Goal: Task Accomplishment & Management: Manage account settings

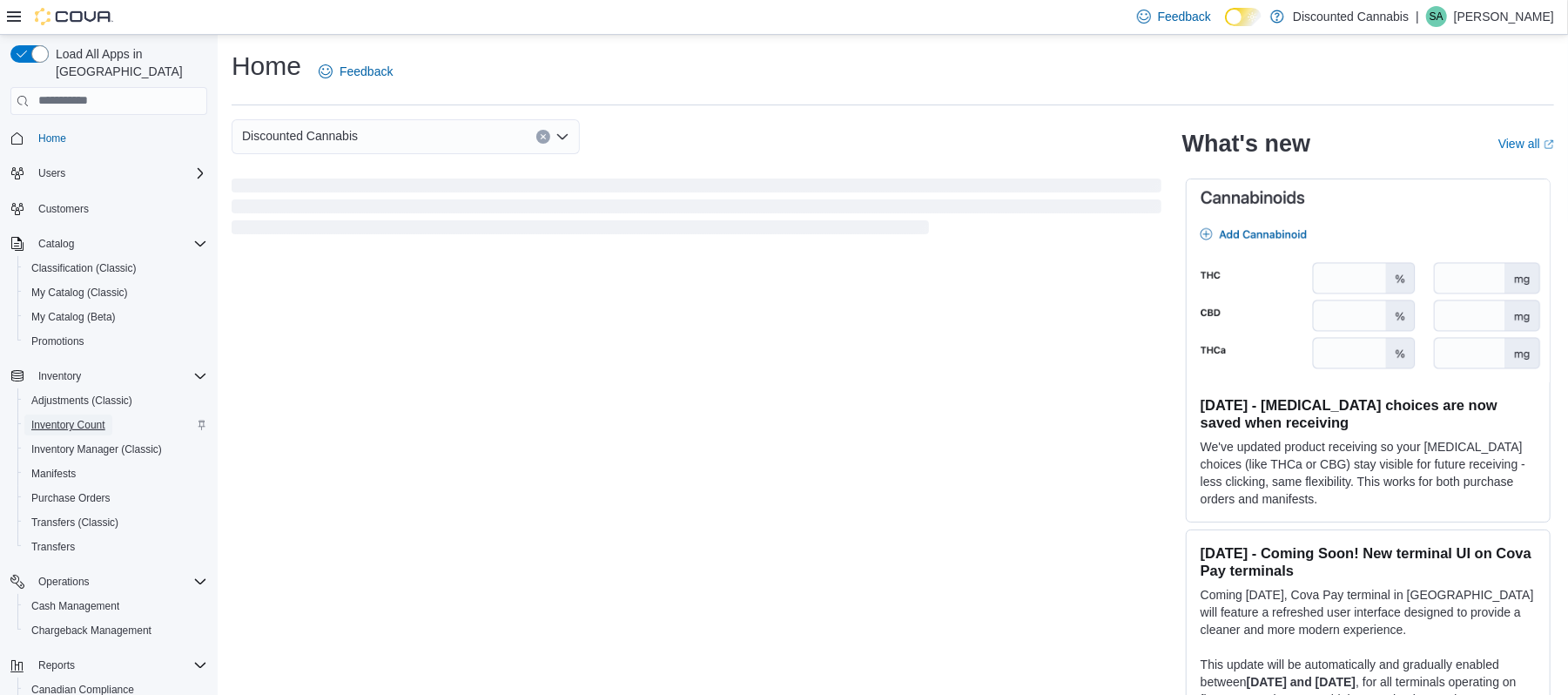
click at [77, 418] on span "Inventory Count" at bounding box center [68, 425] width 74 height 14
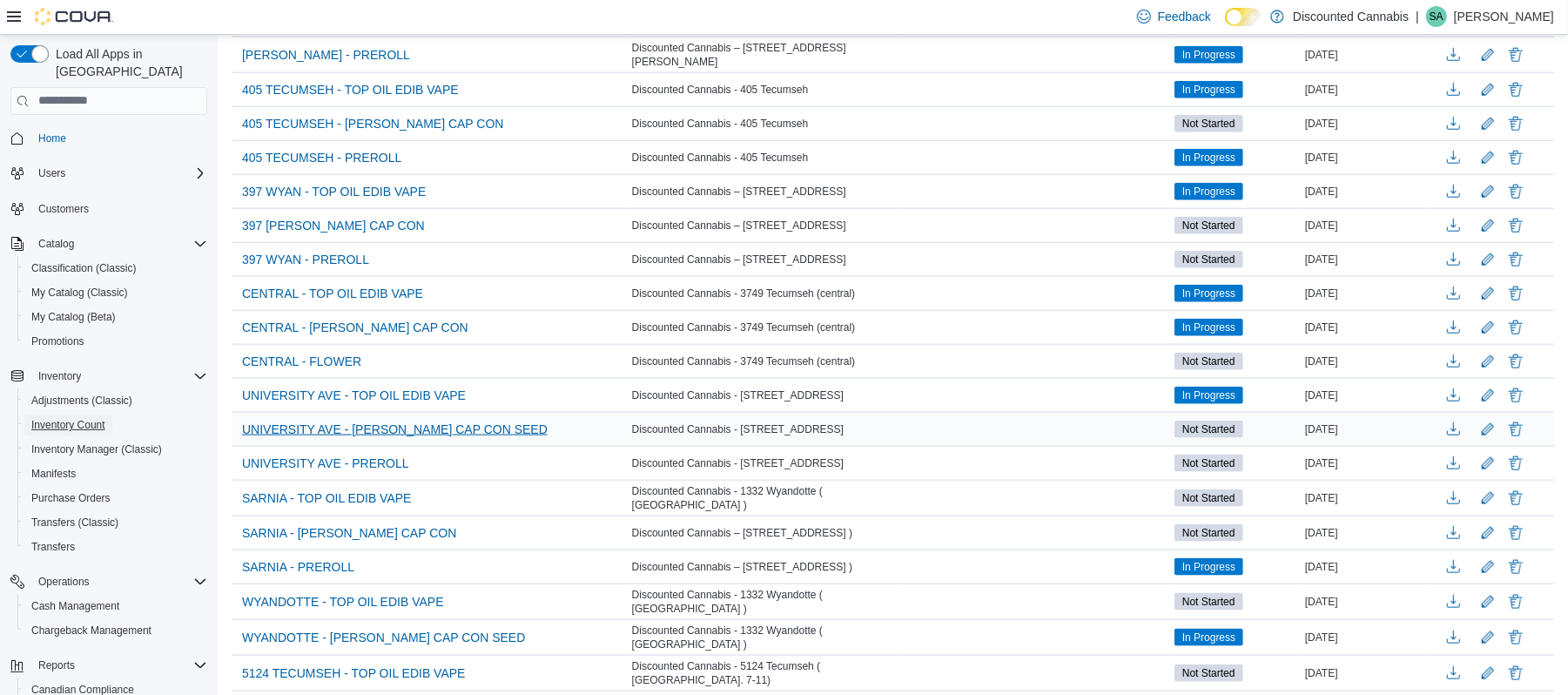
scroll to position [1378, 0]
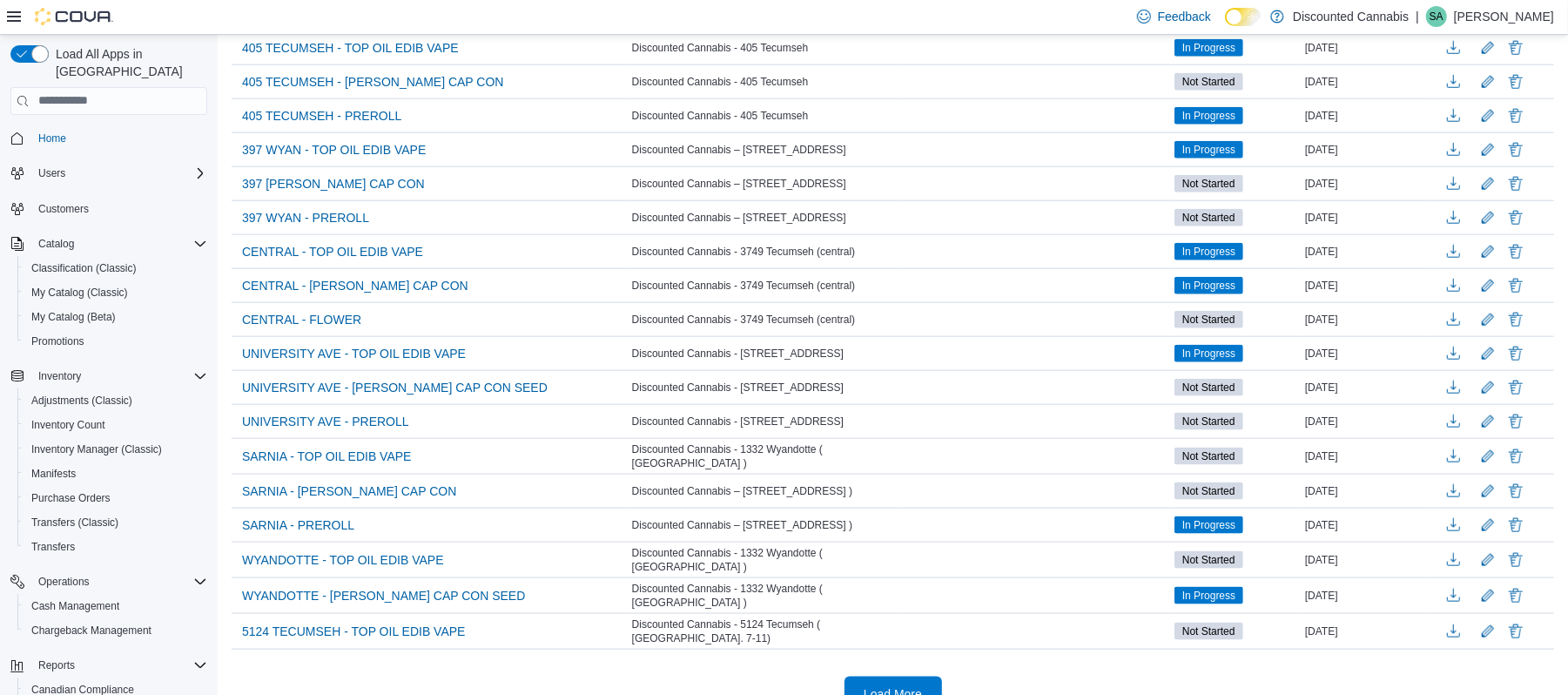
click at [931, 676] on span "Load More" at bounding box center [893, 694] width 77 height 35
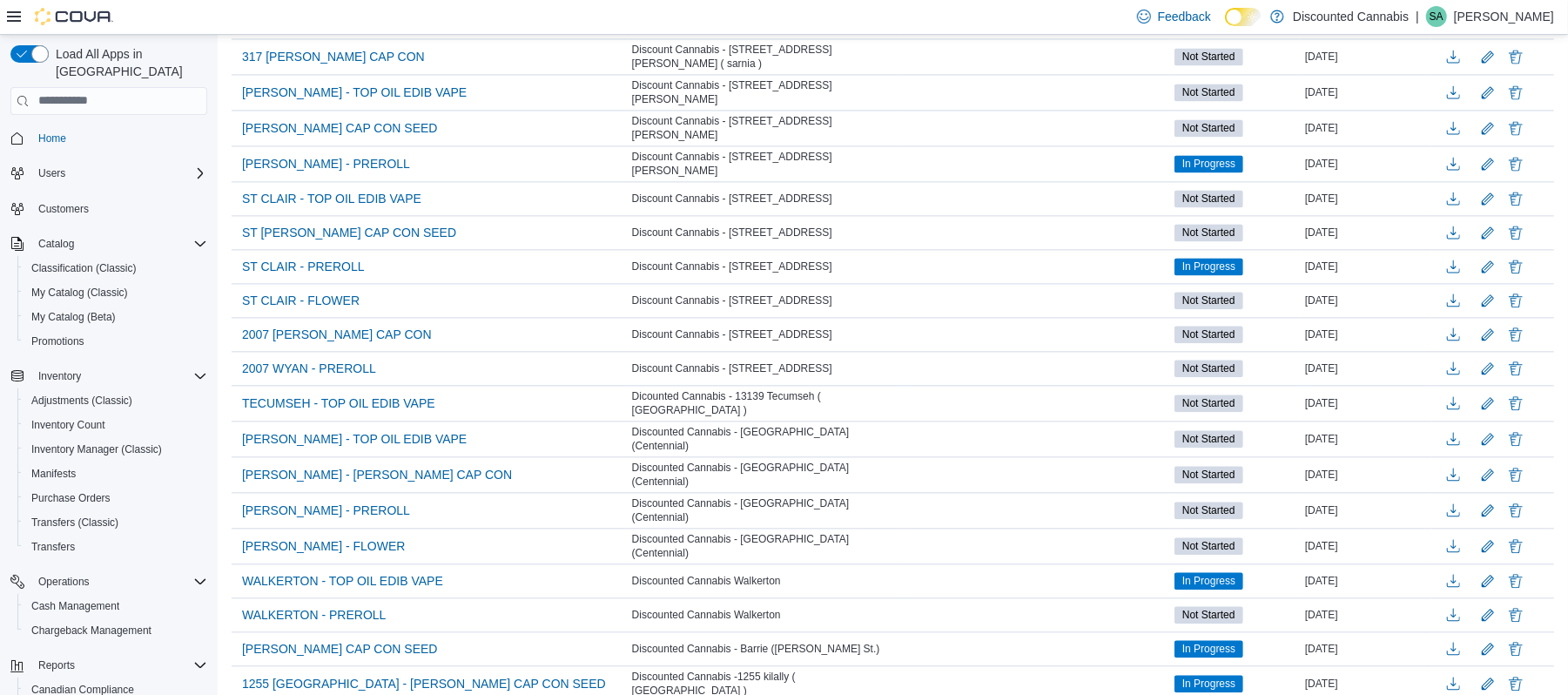
scroll to position [2715, 0]
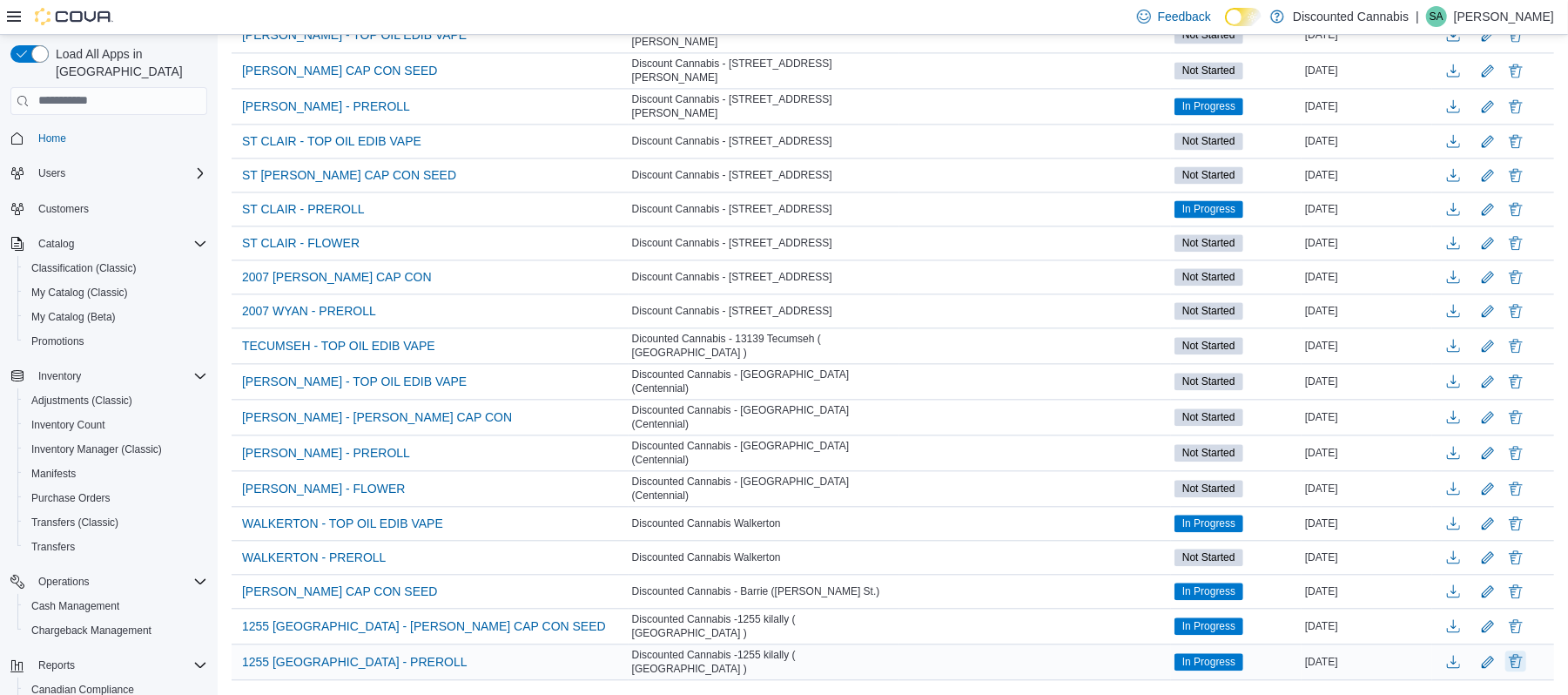
click at [1526, 651] on button "Delete" at bounding box center [1515, 661] width 20 height 20
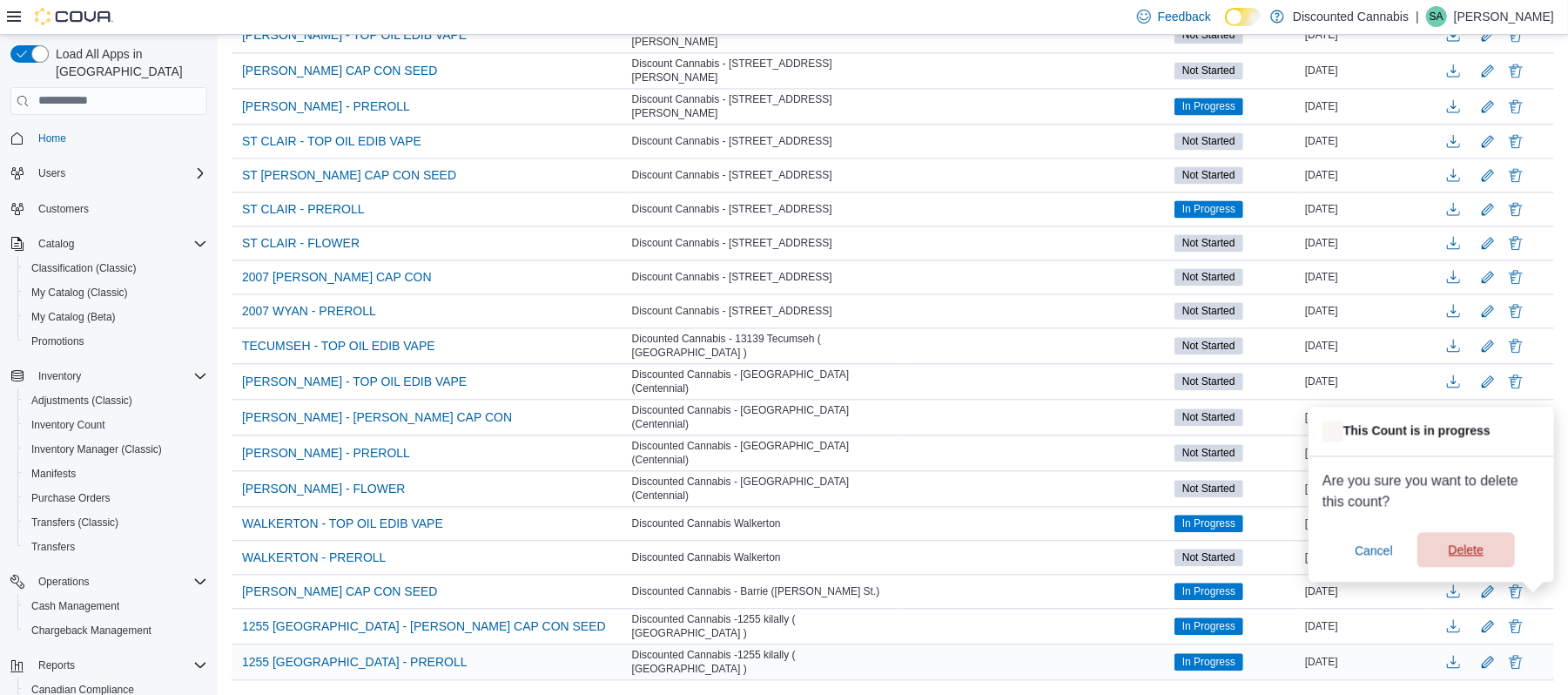
click at [1474, 548] on span "Delete" at bounding box center [1467, 550] width 35 height 18
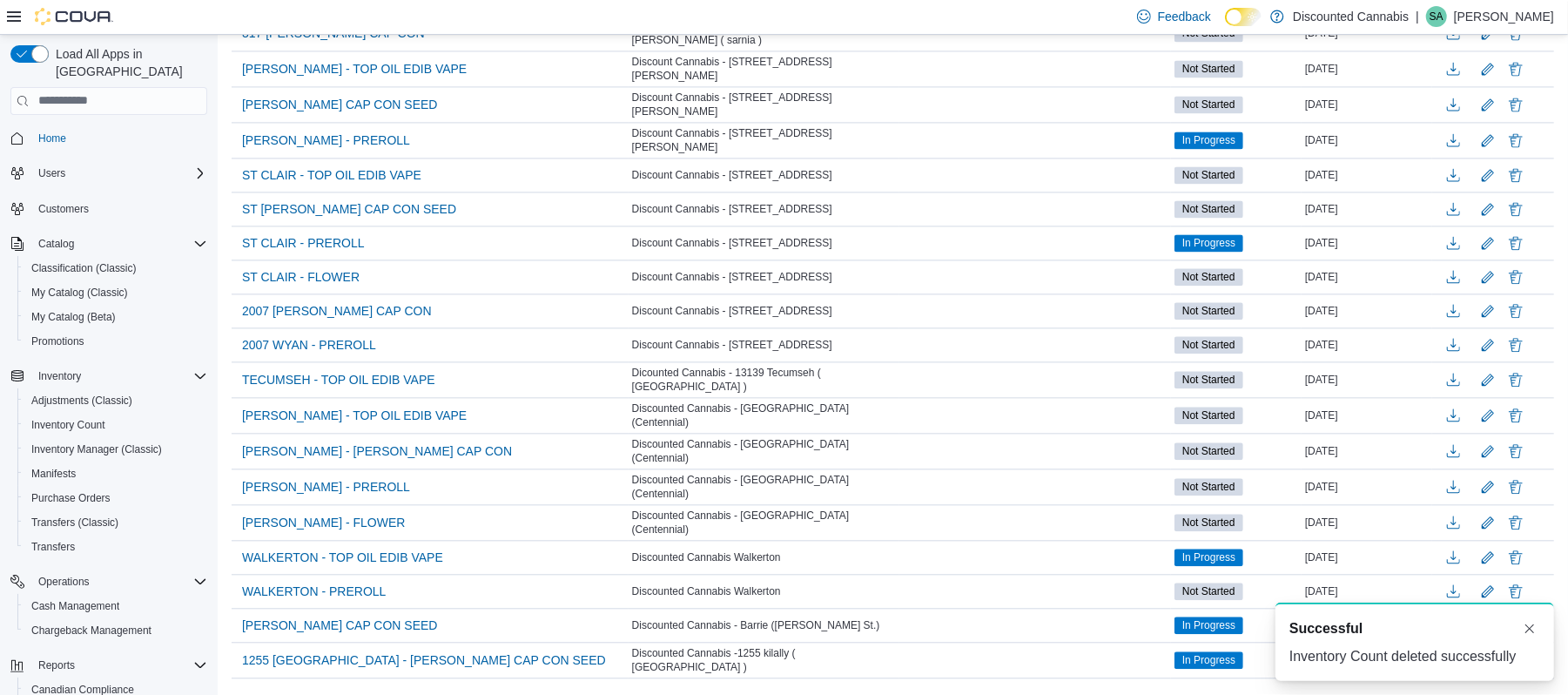
scroll to position [0, 0]
click at [1530, 631] on button "Dismiss toast" at bounding box center [1529, 628] width 20 height 20
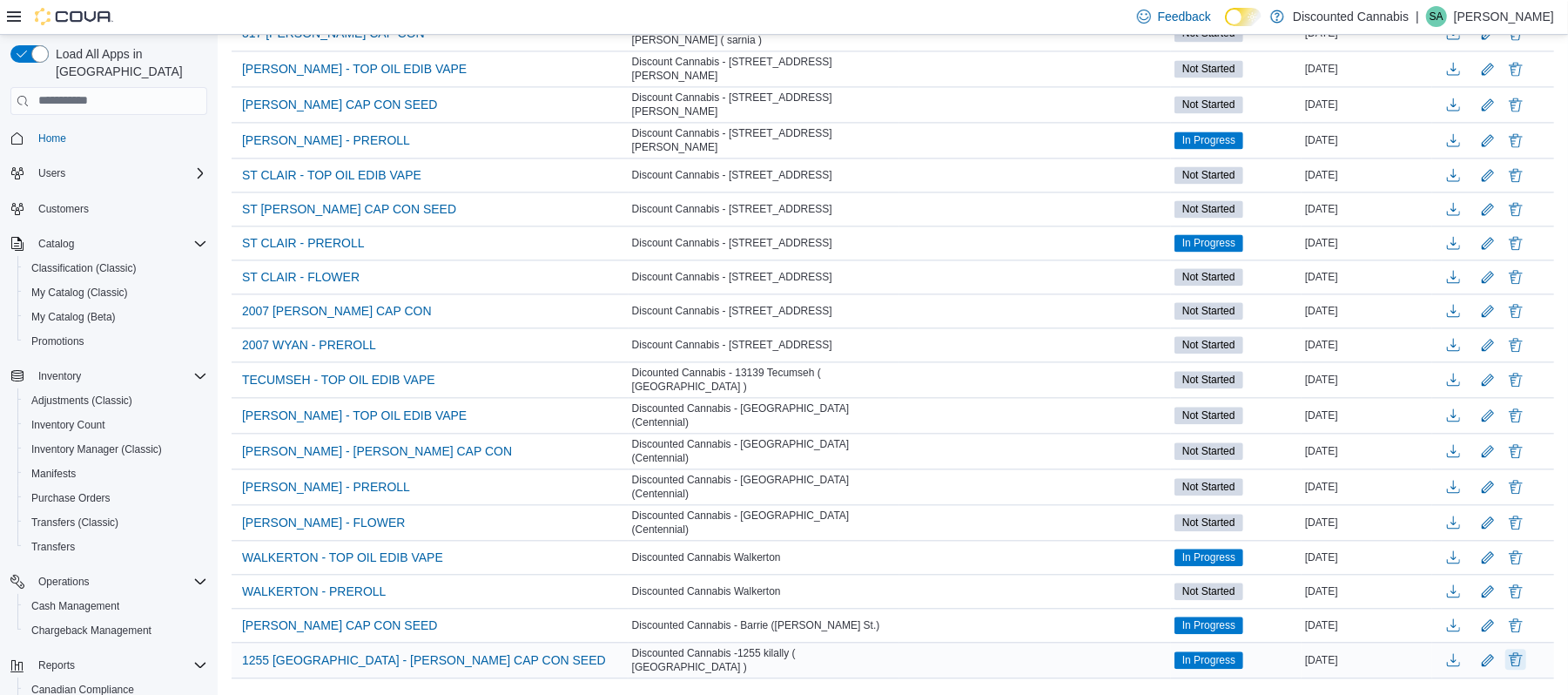
click at [1526, 649] on button "Delete" at bounding box center [1515, 659] width 20 height 20
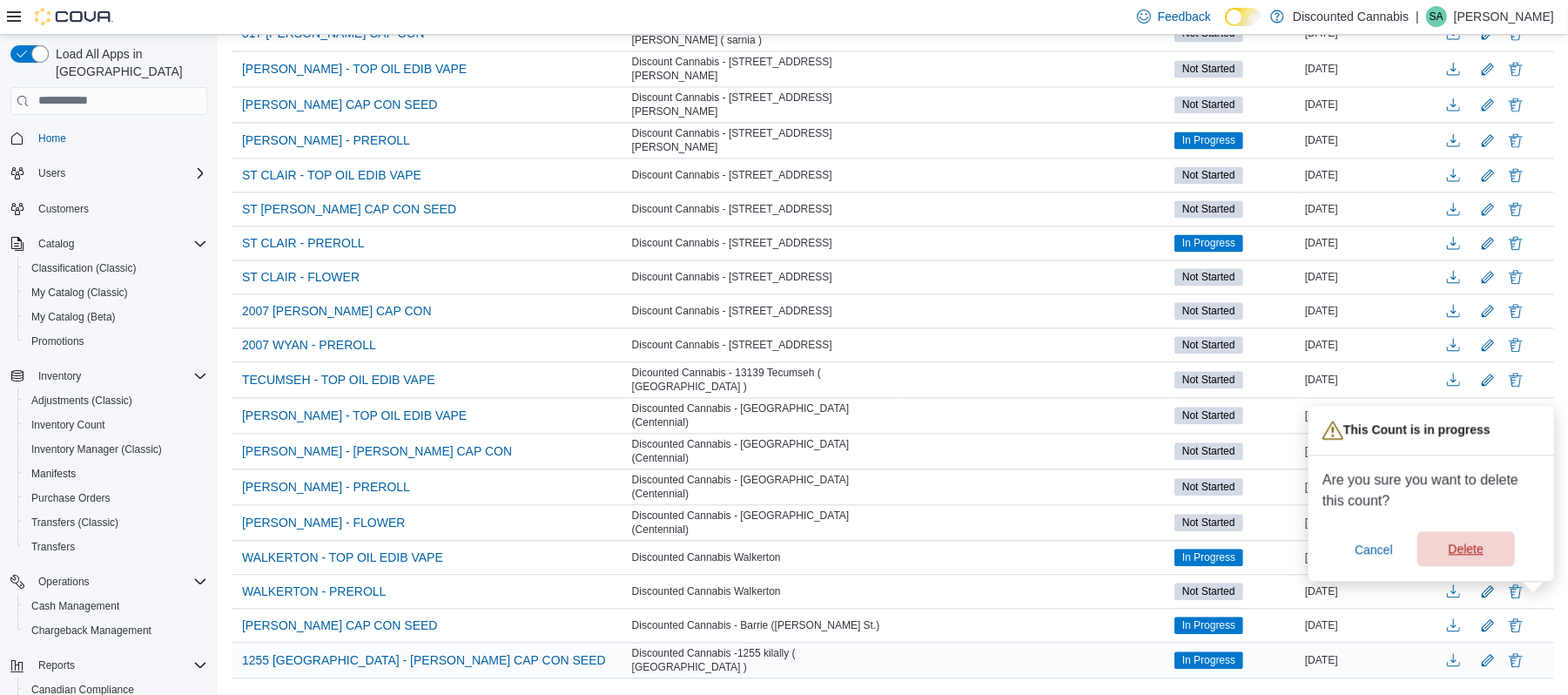
click at [1458, 549] on span "Delete" at bounding box center [1467, 549] width 35 height 18
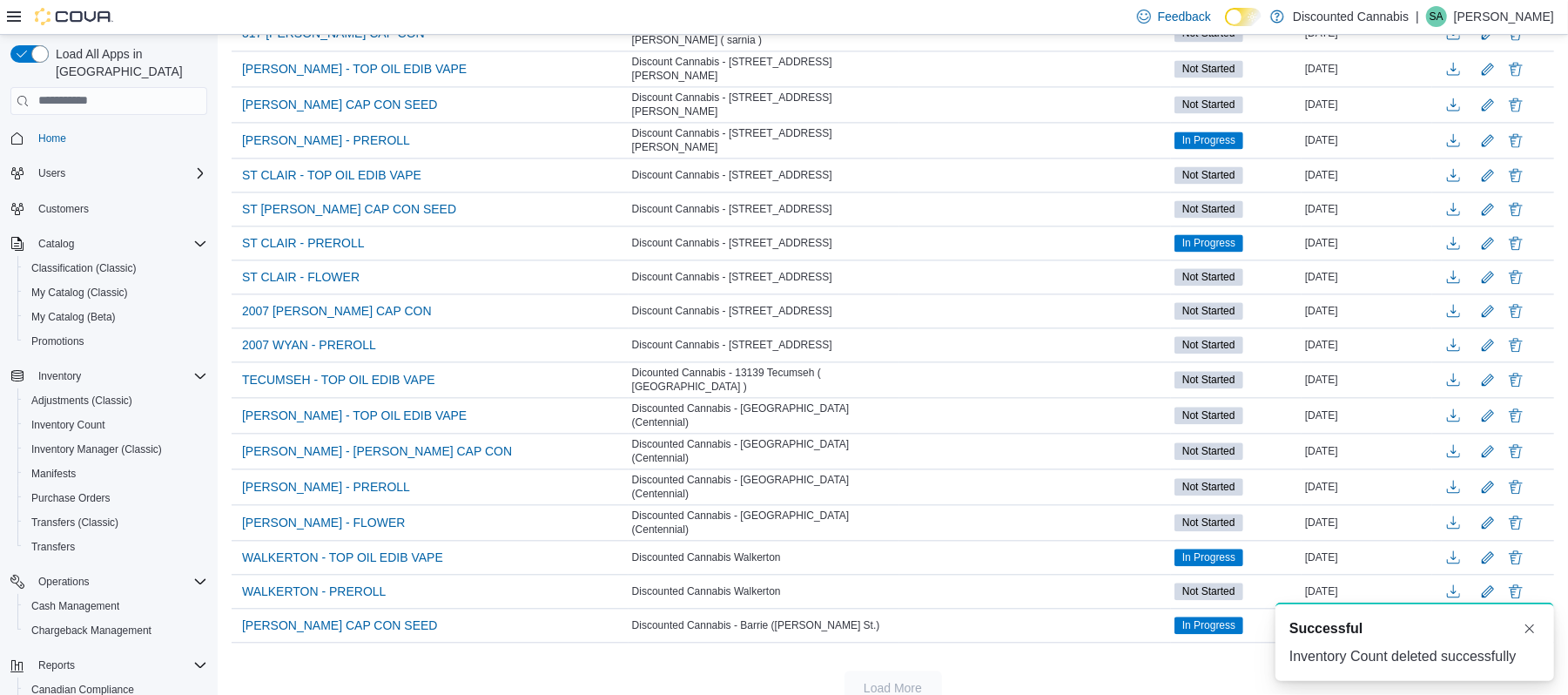
scroll to position [2645, 0]
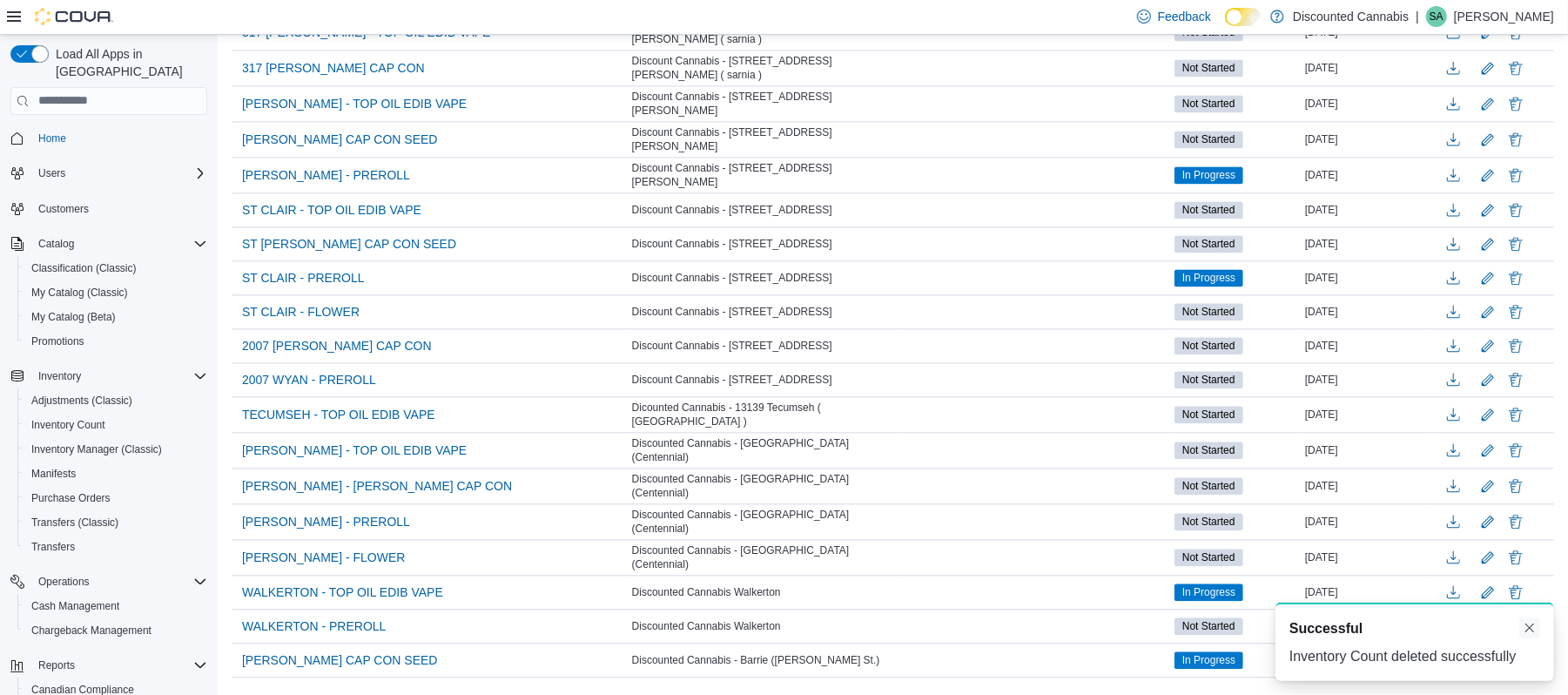
click at [1529, 629] on button "Dismiss toast" at bounding box center [1529, 628] width 20 height 20
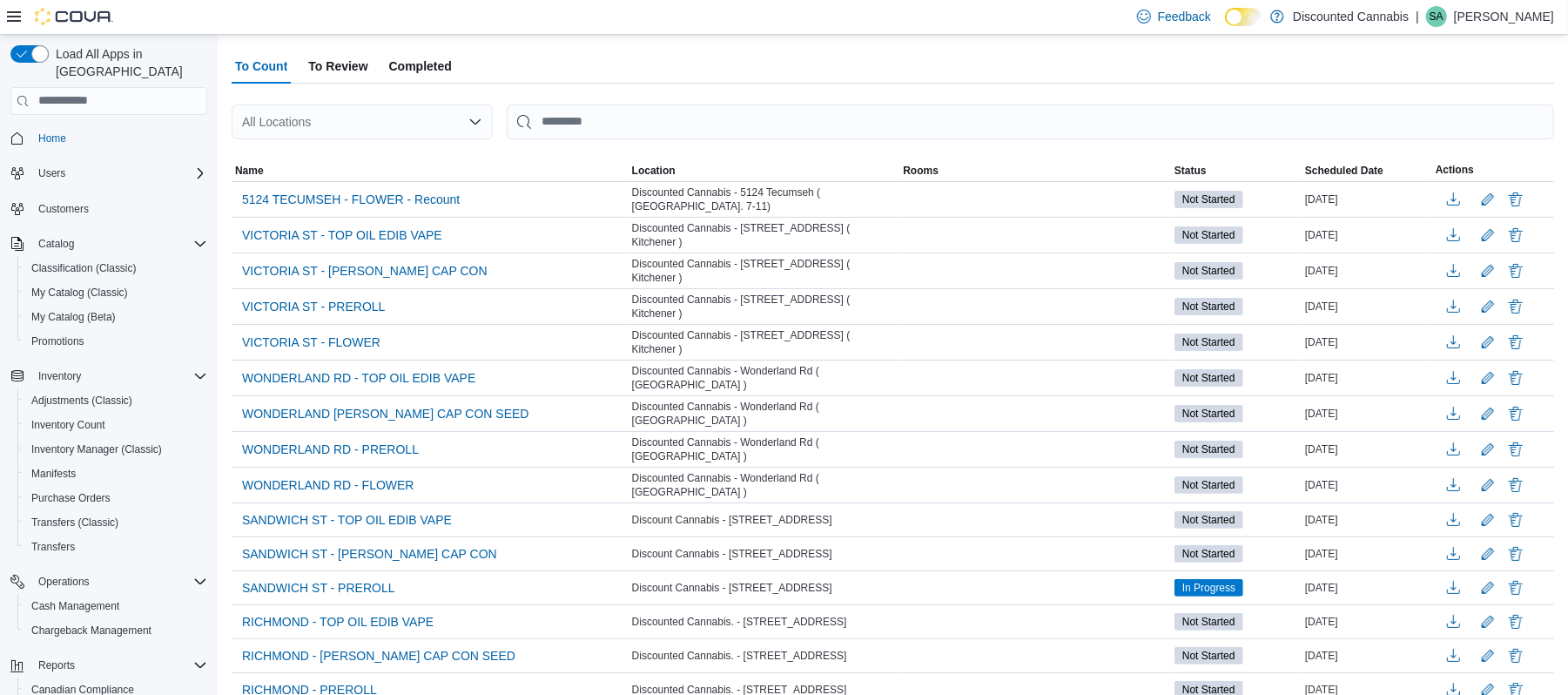
scroll to position [0, 0]
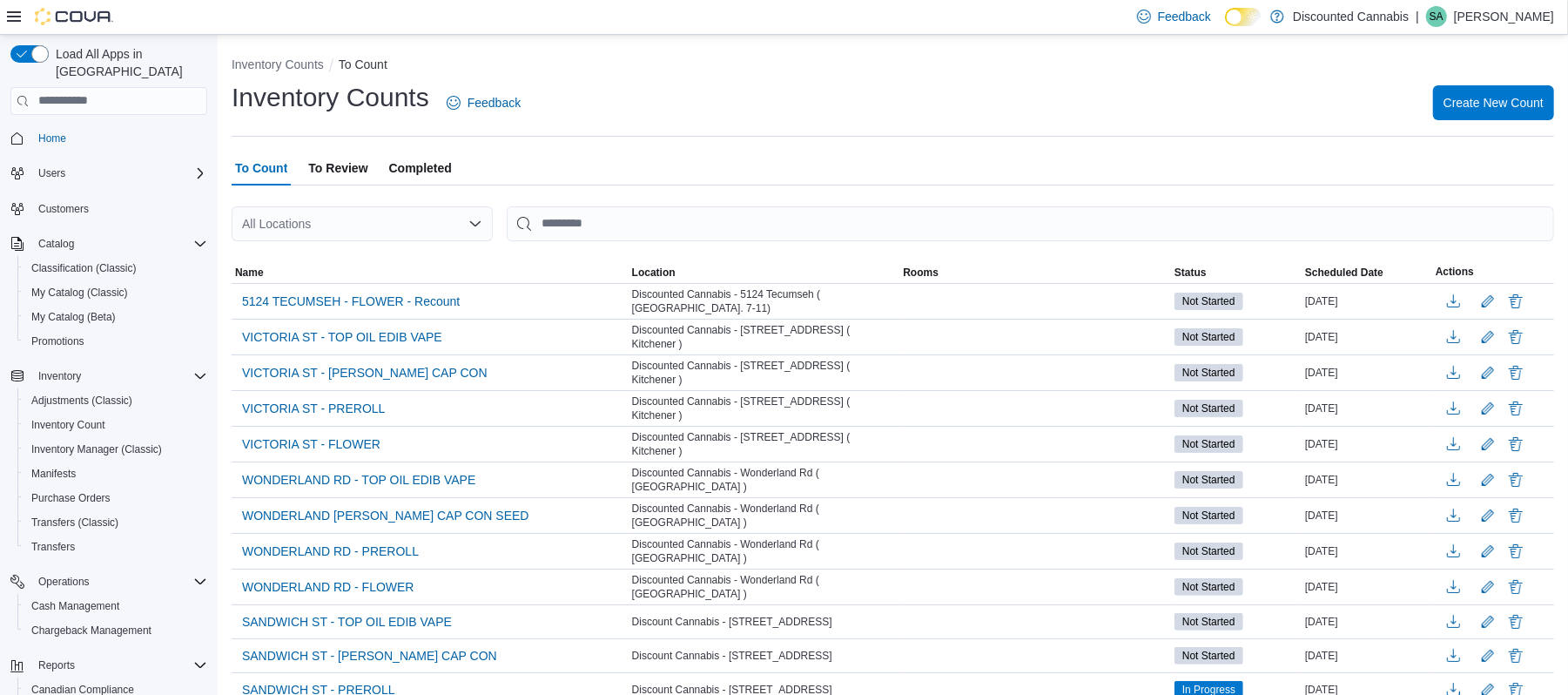
click at [338, 173] on span "To Review" at bounding box center [338, 168] width 60 height 35
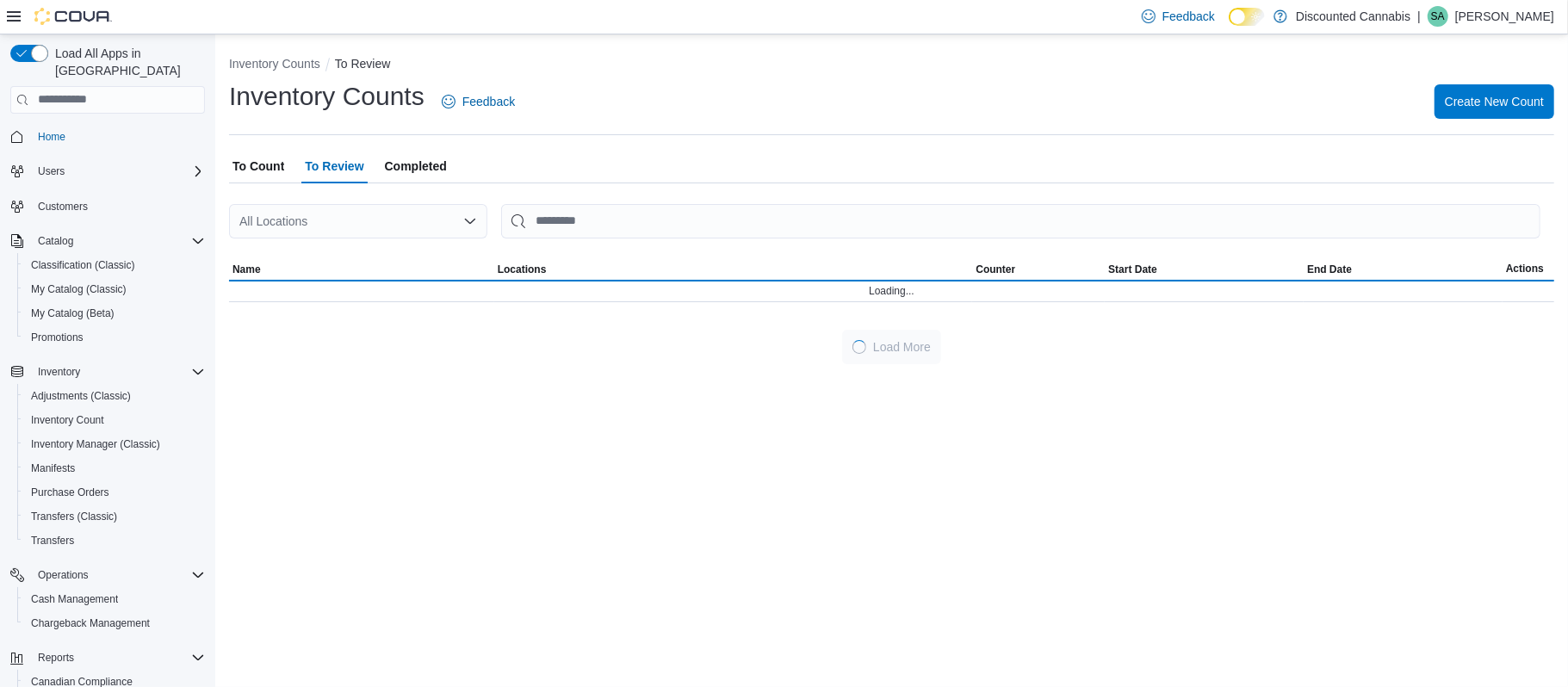
click at [263, 172] on span "To Count" at bounding box center [259, 166] width 52 height 35
click at [335, 174] on span "To Review" at bounding box center [334, 166] width 59 height 35
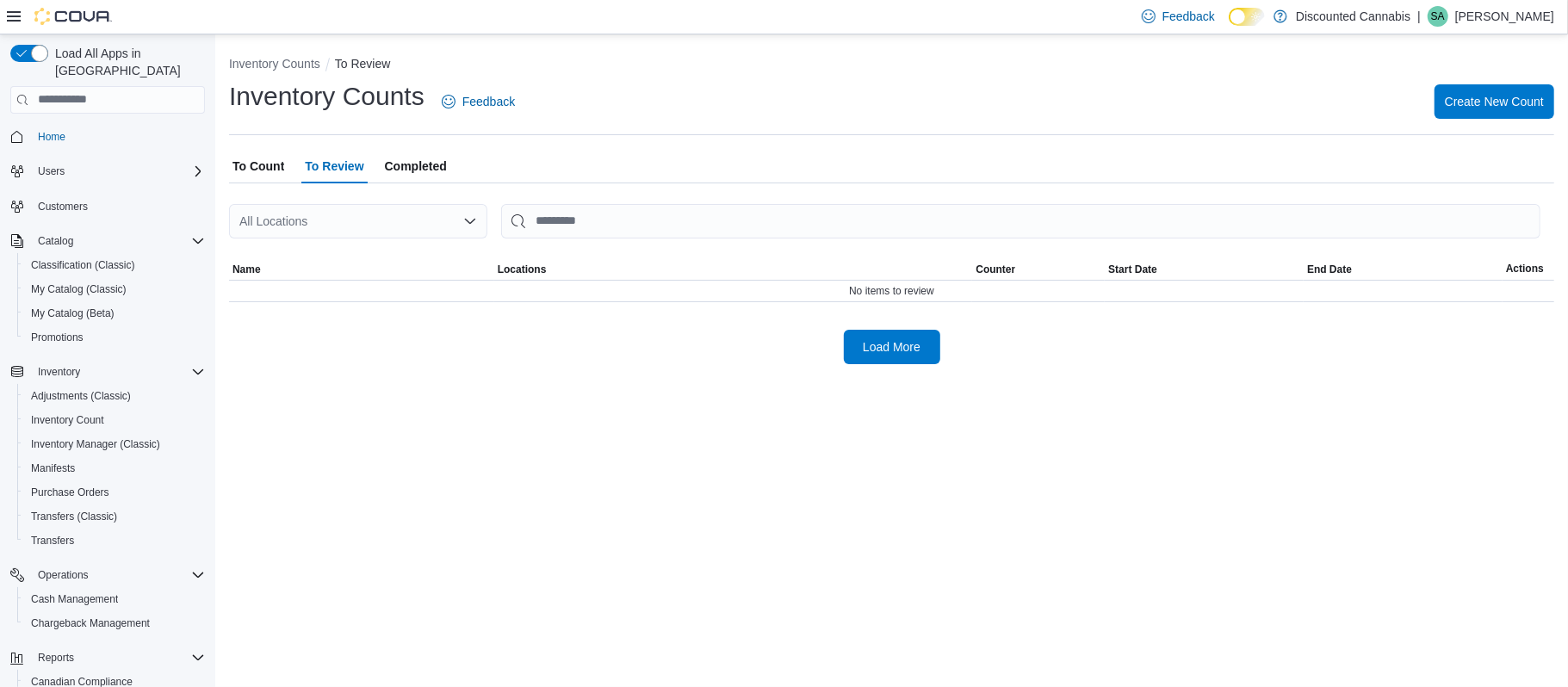
click at [269, 169] on span "To Count" at bounding box center [259, 166] width 52 height 35
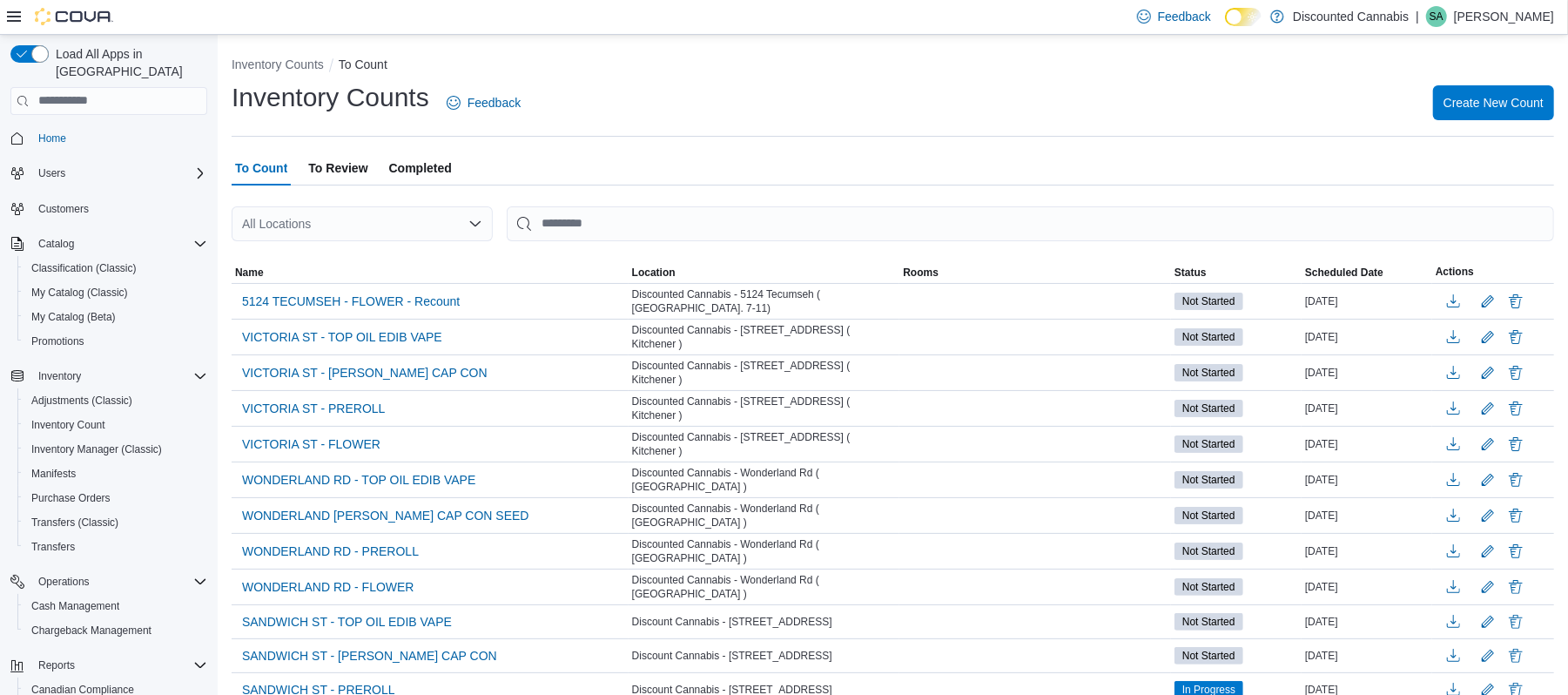
click at [333, 173] on span "To Review" at bounding box center [338, 168] width 60 height 35
